Goal: Check status: Check status

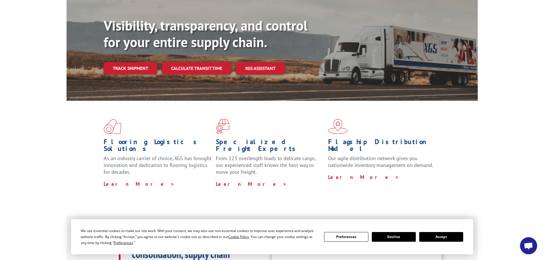
scroll to position [86, 0]
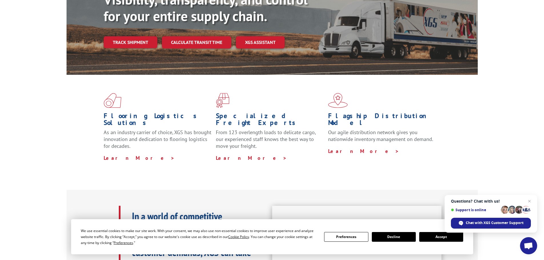
click at [439, 240] on button "Accept" at bounding box center [442, 237] width 44 height 10
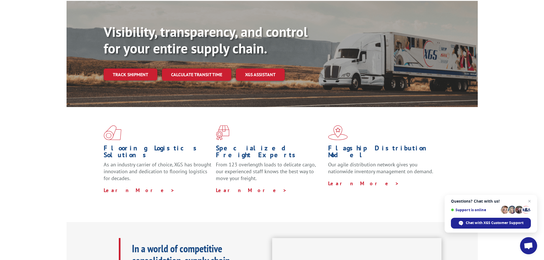
scroll to position [0, 0]
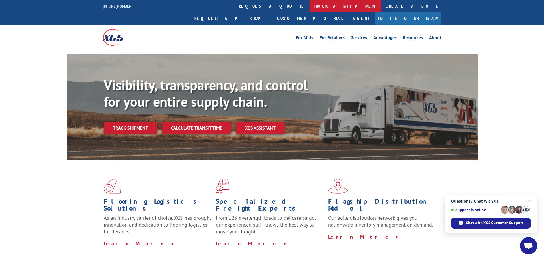
click at [310, 7] on link "track a shipment" at bounding box center [346, 6] width 72 height 12
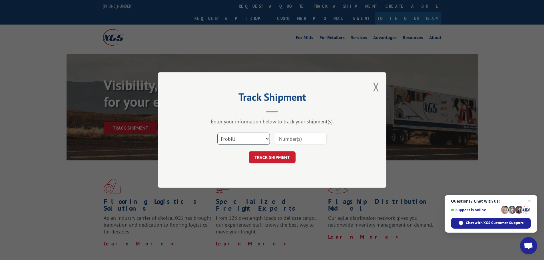
click at [267, 139] on select "Select category... Probill BOL PO" at bounding box center [243, 139] width 53 height 12
select select "bol"
click at [217, 133] on select "Select category... Probill BOL PO" at bounding box center [243, 139] width 53 height 12
click at [313, 140] on input at bounding box center [300, 139] width 53 height 12
type input "446850"
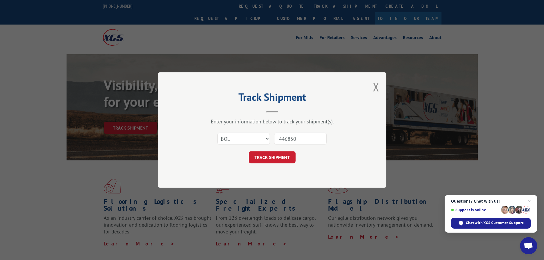
click at [249, 151] on button "TRACK SHIPMENT" at bounding box center [272, 157] width 47 height 12
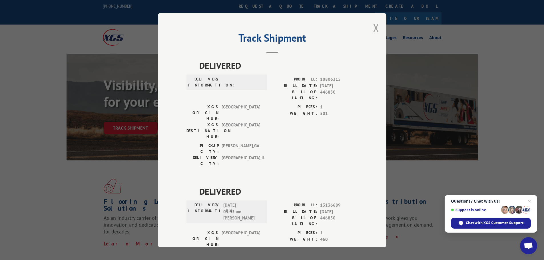
click at [374, 30] on button "Close modal" at bounding box center [376, 27] width 6 height 15
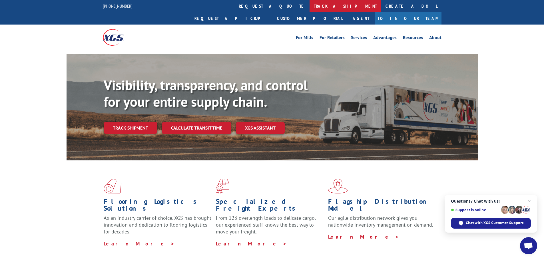
click at [310, 9] on link "track a shipment" at bounding box center [346, 6] width 72 height 12
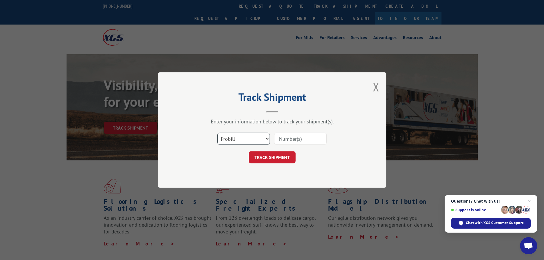
click at [264, 139] on select "Select category... Probill BOL PO" at bounding box center [243, 139] width 53 height 12
select select "po"
click at [217, 133] on select "Select category... Probill BOL PO" at bounding box center [243, 139] width 53 height 12
click at [266, 139] on select "Select category... Probill BOL PO" at bounding box center [243, 139] width 53 height 12
click at [302, 140] on input at bounding box center [300, 139] width 53 height 12
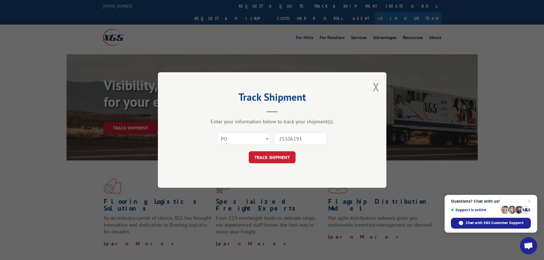
type input "25506193"
click at [249, 151] on button "TRACK SHIPMENT" at bounding box center [272, 157] width 47 height 12
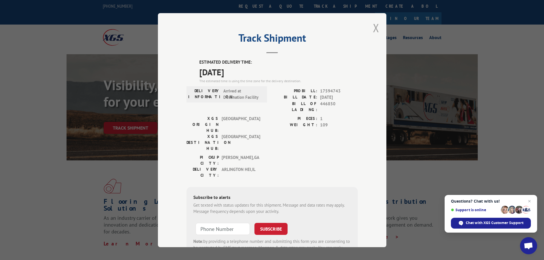
click at [374, 28] on button "Close modal" at bounding box center [376, 27] width 6 height 15
